Goal: Navigation & Orientation: Find specific page/section

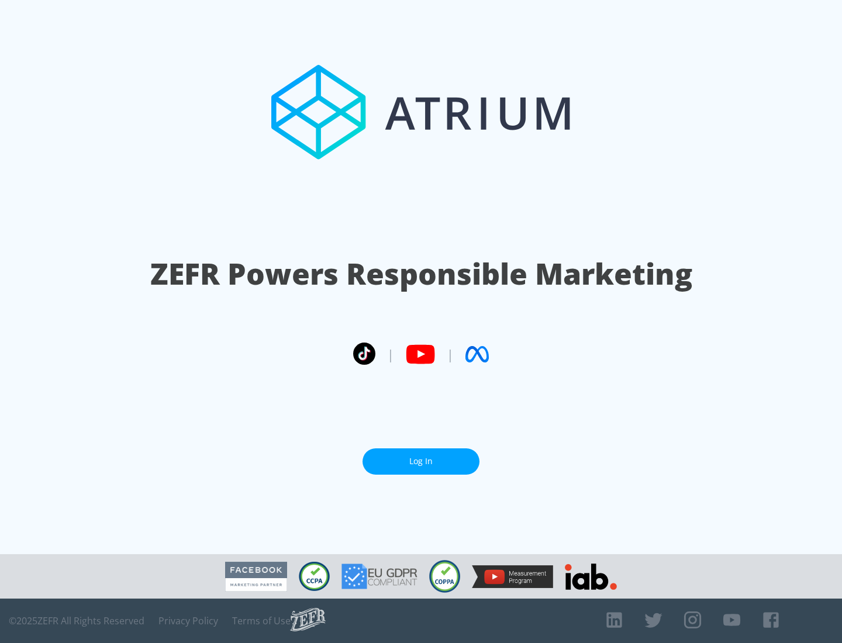
click at [421, 457] on link "Log In" at bounding box center [420, 461] width 117 height 26
